Goal: Information Seeking & Learning: Learn about a topic

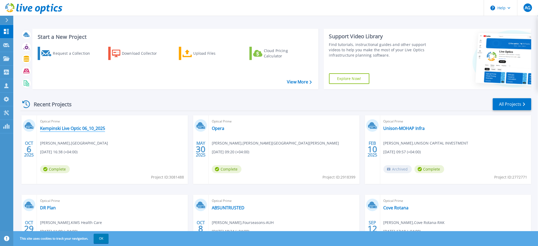
click at [69, 127] on link "Kempinski Live Optic 06_10_2025" at bounding box center [72, 128] width 65 height 5
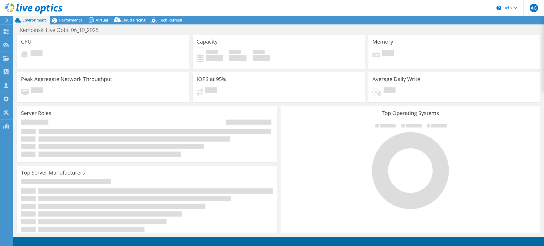
select select "USD"
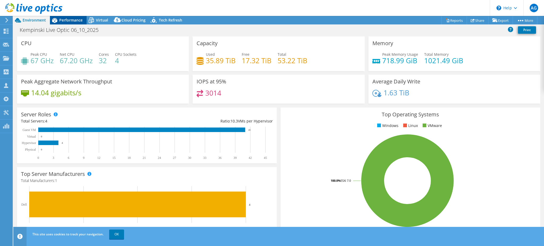
click at [73, 18] on span "Performance" at bounding box center [70, 20] width 23 height 5
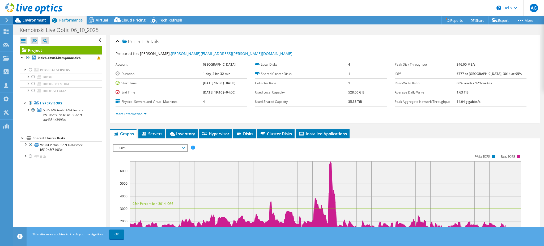
click at [28, 20] on span "Environment" at bounding box center [34, 20] width 23 height 5
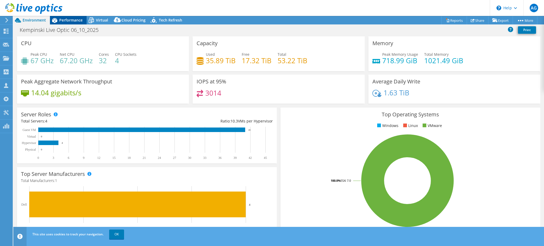
click at [71, 19] on span "Performance" at bounding box center [70, 20] width 23 height 5
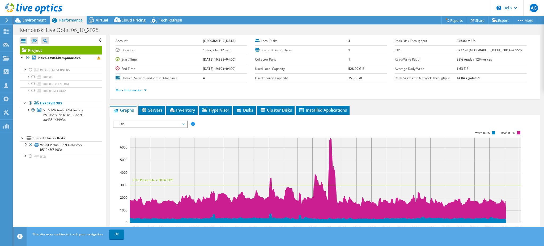
scroll to position [35, 0]
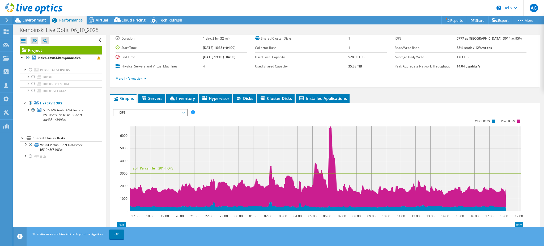
click at [161, 110] on span "IOPS" at bounding box center [150, 112] width 68 height 6
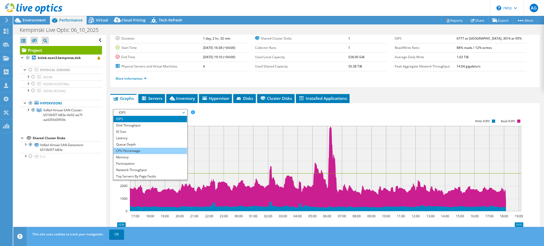
click at [126, 149] on li "CPU Percentage" at bounding box center [150, 151] width 74 height 6
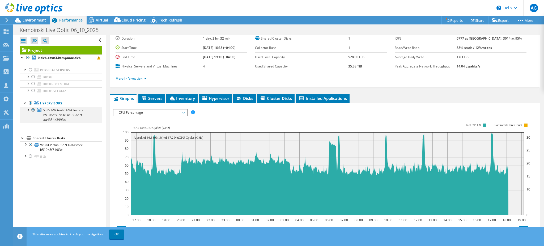
click at [28, 110] on div at bounding box center [27, 109] width 5 height 5
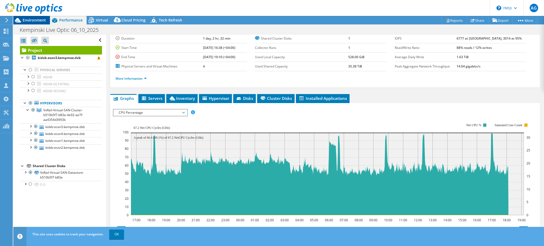
click at [31, 19] on span "Environment" at bounding box center [34, 20] width 23 height 5
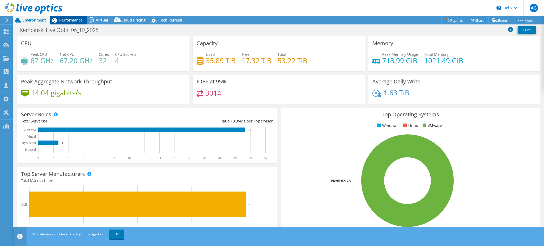
click at [67, 20] on span "Performance" at bounding box center [70, 20] width 23 height 5
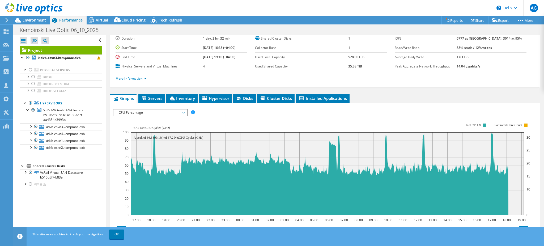
click at [176, 109] on span "CPU Percentage" at bounding box center [150, 112] width 68 height 6
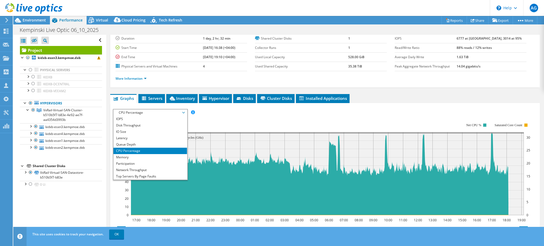
click at [176, 109] on span "CPU Percentage" at bounding box center [150, 112] width 68 height 6
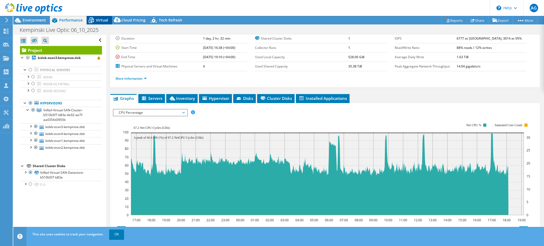
click at [103, 23] on div "Virtual" at bounding box center [99, 20] width 25 height 8
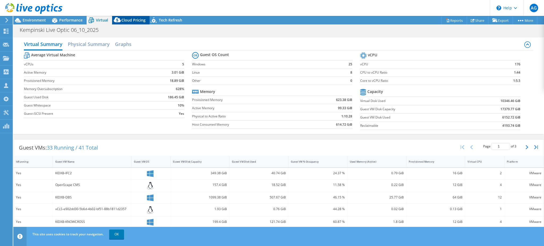
click at [130, 20] on span "Cloud Pricing" at bounding box center [133, 20] width 24 height 5
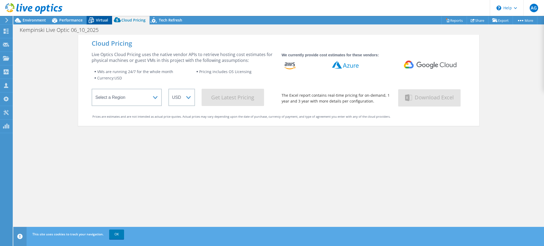
click at [97, 16] on div "Virtual" at bounding box center [99, 20] width 25 height 8
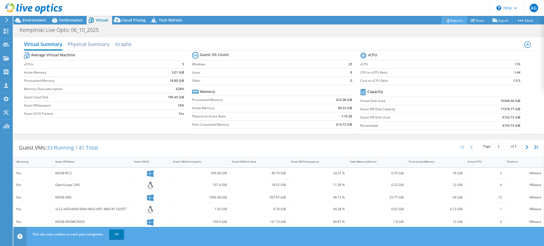
click at [450, 20] on link "Reports" at bounding box center [453, 20] width 25 height 8
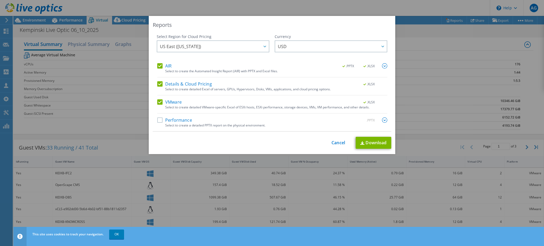
click at [157, 122] on label "Performance" at bounding box center [174, 119] width 35 height 5
click at [0, 0] on input "Performance" at bounding box center [0, 0] width 0 height 0
click at [366, 142] on link "Download" at bounding box center [373, 143] width 36 height 12
click at [331, 140] on link "Cancel" at bounding box center [338, 142] width 14 height 5
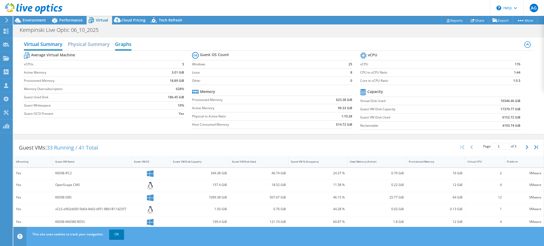
click at [122, 45] on h2 "Graphs" at bounding box center [123, 45] width 16 height 12
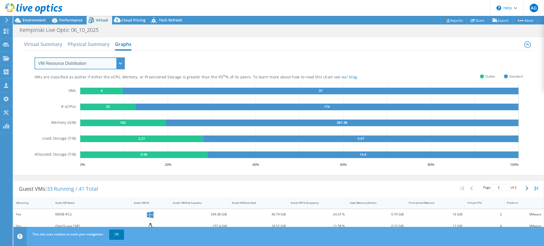
click at [117, 61] on select "VM Resource Distribution Provisioning Contrast Over Provisioning" at bounding box center [80, 63] width 90 height 12
click at [120, 62] on select "VM Resource Distribution Provisioning Contrast Over Provisioning" at bounding box center [80, 63] width 90 height 12
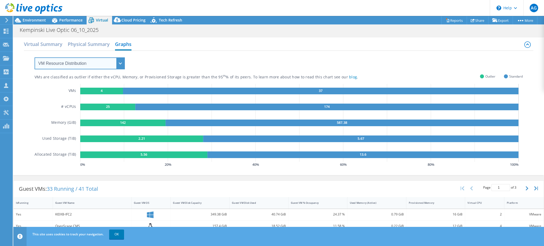
click at [120, 62] on select "VM Resource Distribution Provisioning Contrast Over Provisioning" at bounding box center [80, 63] width 90 height 12
select select "Provisioning Contrast"
click at [35, 57] on select "VM Resource Distribution Provisioning Contrast Over Provisioning" at bounding box center [80, 63] width 90 height 12
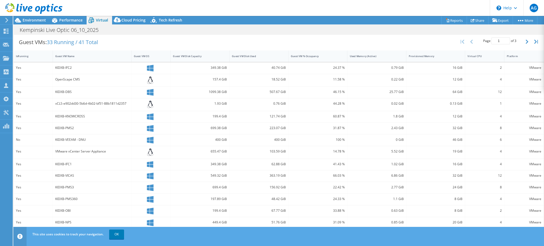
scroll to position [161, 0]
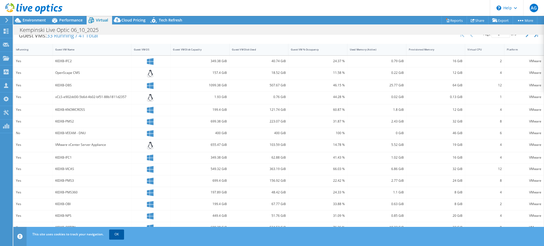
click at [122, 236] on link "OK" at bounding box center [116, 234] width 15 height 10
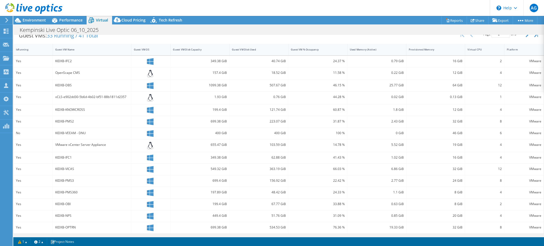
scroll to position [20, 0]
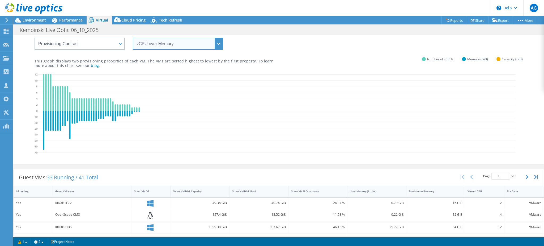
click at [217, 46] on select "vCPU over Memory vCPU over Capacity Memory over vCPU Memory over Capacity Capac…" at bounding box center [178, 44] width 90 height 12
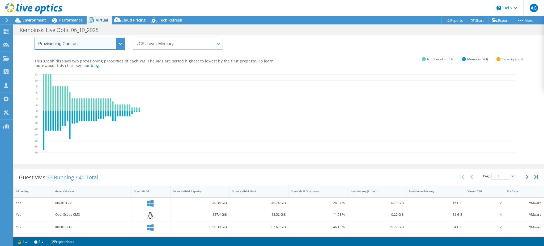
click at [119, 45] on select "VM Resource Distribution Provisioning Contrast Over Provisioning" at bounding box center [80, 44] width 90 height 12
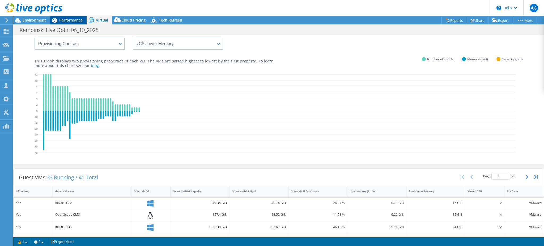
click at [67, 20] on span "Performance" at bounding box center [70, 20] width 23 height 5
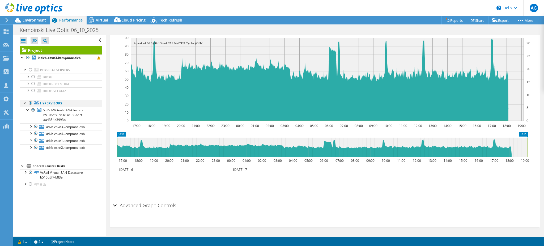
click at [29, 101] on div at bounding box center [30, 103] width 5 height 6
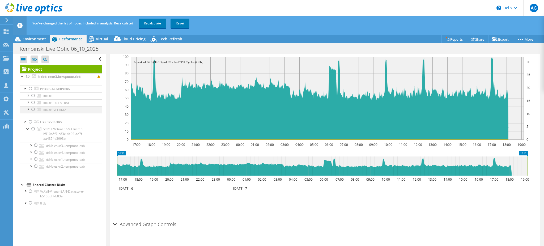
click at [33, 109] on div at bounding box center [33, 109] width 5 height 6
click at [148, 19] on link "Recalculate" at bounding box center [153, 24] width 28 height 10
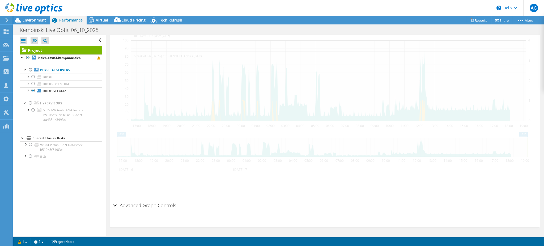
radio input "false"
radio input "true"
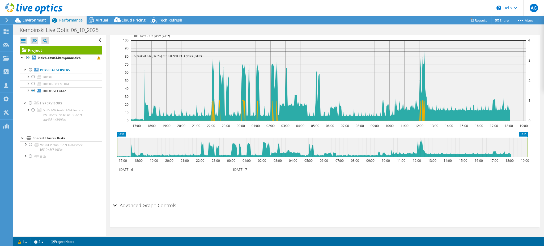
click at [31, 18] on div at bounding box center [31, 9] width 62 height 18
click at [33, 23] on div "Environment" at bounding box center [31, 20] width 37 height 8
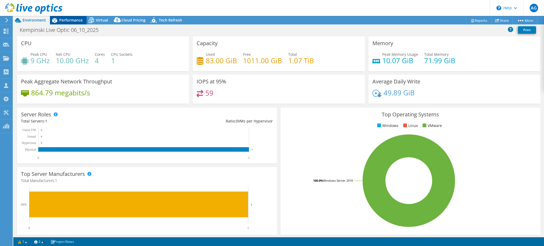
click at [67, 19] on span "Performance" at bounding box center [70, 20] width 23 height 5
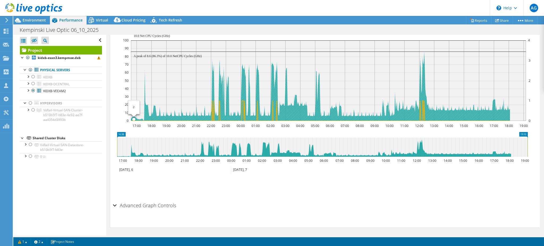
scroll to position [94, 0]
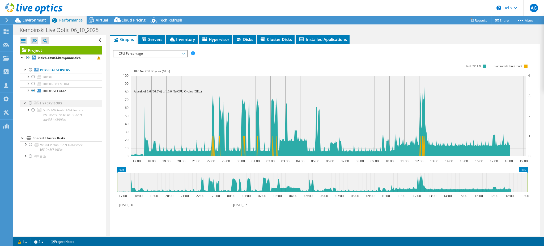
click at [31, 102] on div at bounding box center [30, 103] width 5 height 6
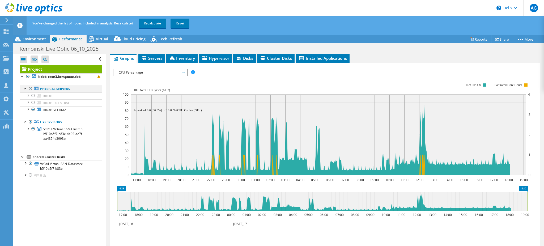
click at [29, 89] on div at bounding box center [30, 88] width 5 height 6
click at [29, 88] on div at bounding box center [30, 88] width 5 height 6
click at [156, 23] on link "Recalculate" at bounding box center [153, 24] width 28 height 10
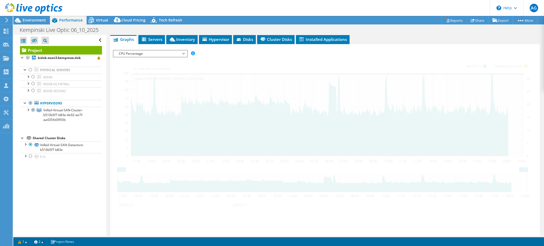
radio input "true"
radio input "false"
